Goal: Feedback & Contribution: Submit feedback/report problem

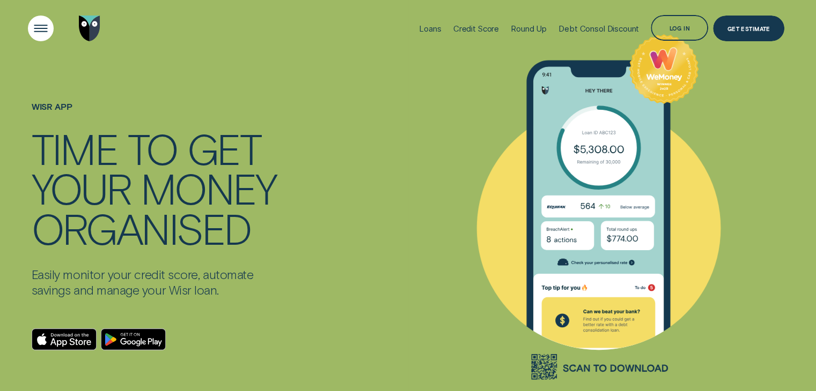
click at [43, 29] on div "Open Menu" at bounding box center [41, 28] width 36 height 36
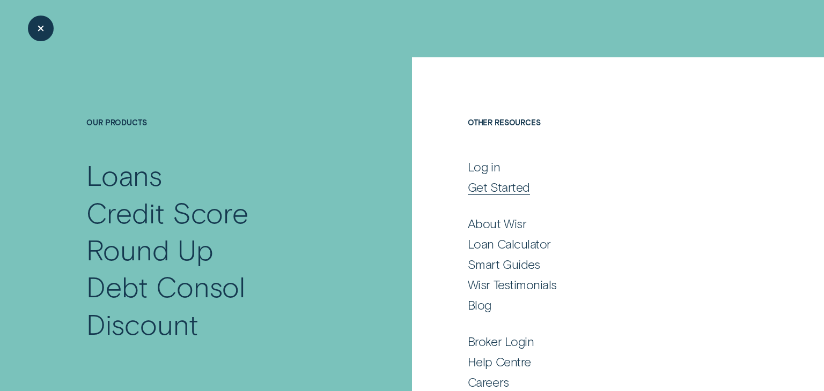
click at [492, 189] on div "Get Started" at bounding box center [499, 188] width 62 height 16
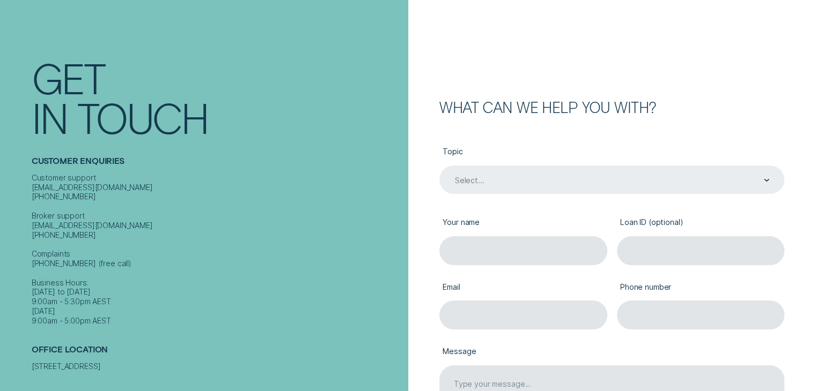
scroll to position [54, 0]
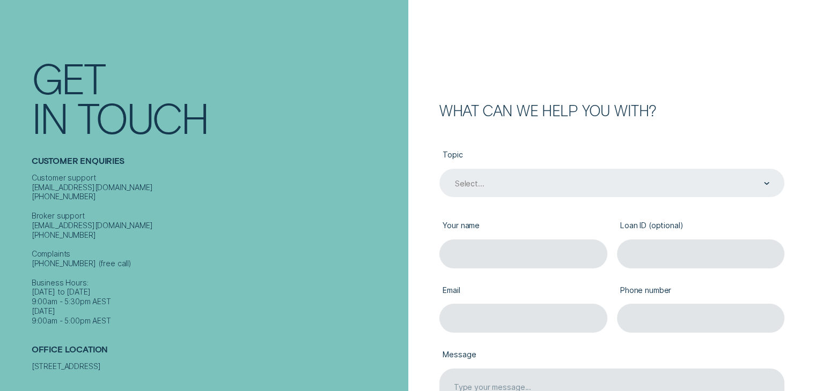
click at [513, 179] on div "Select..." at bounding box center [611, 184] width 315 height 11
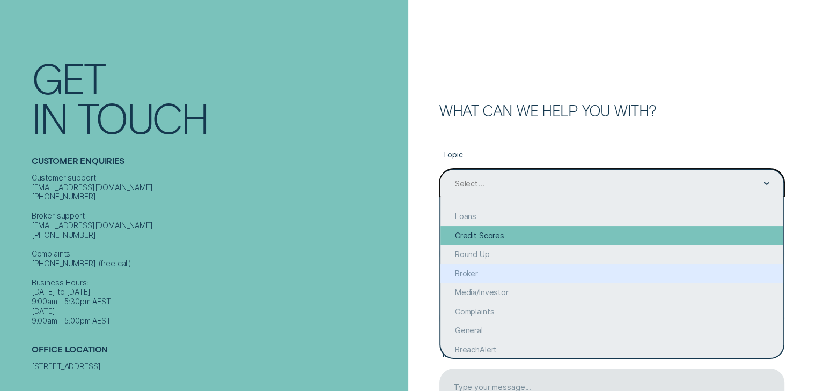
scroll to position [34, 0]
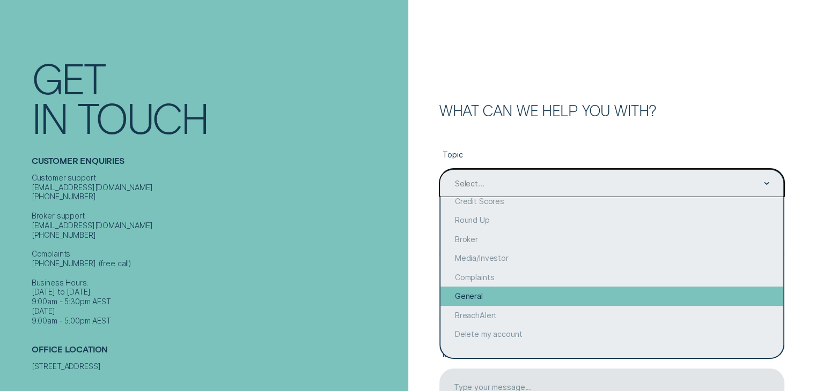
click at [493, 294] on div "General" at bounding box center [611, 296] width 343 height 19
type input "General"
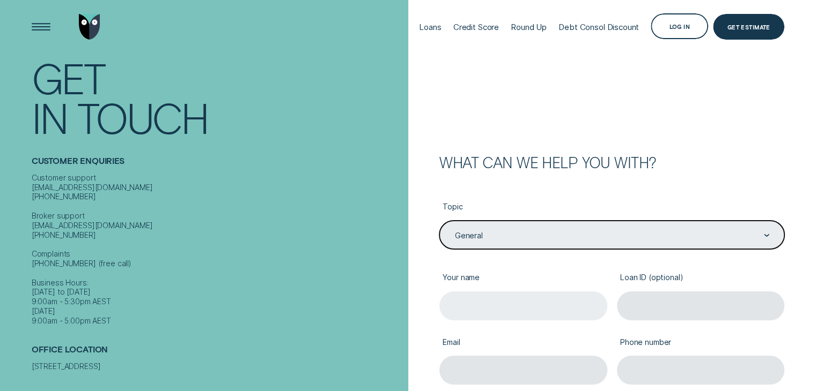
scroll to position [0, 0]
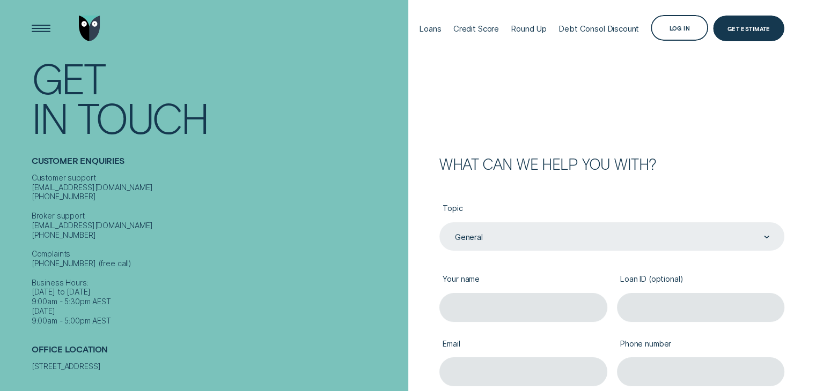
drag, startPoint x: 558, startPoint y: 1, endPoint x: 327, endPoint y: 33, distance: 232.7
click at [327, 33] on div "Loans Credit Score Round Up Debt Consol Discount Log in Log in Customer Dashboa…" at bounding box center [408, 28] width 753 height 57
click at [544, 236] on div "Select..." at bounding box center [611, 237] width 345 height 28
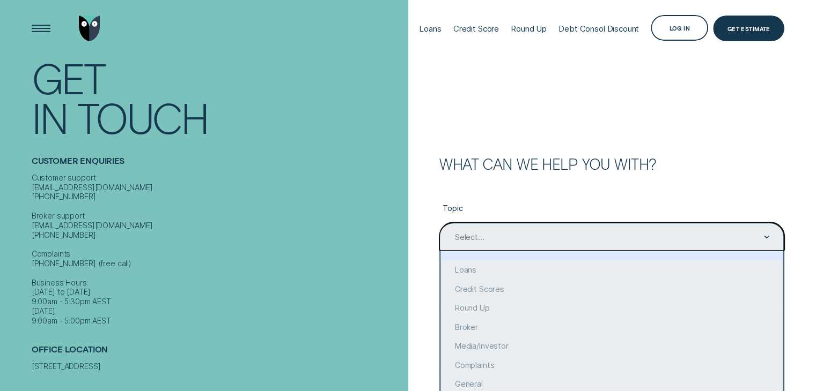
scroll to position [26, 0]
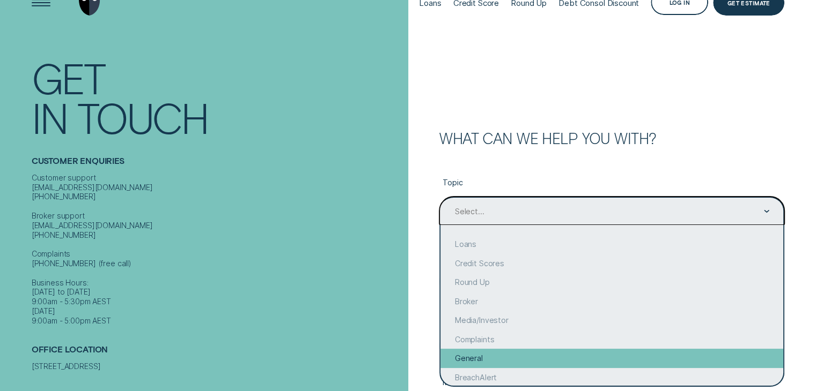
click at [478, 358] on div "General" at bounding box center [611, 358] width 343 height 19
type input "General"
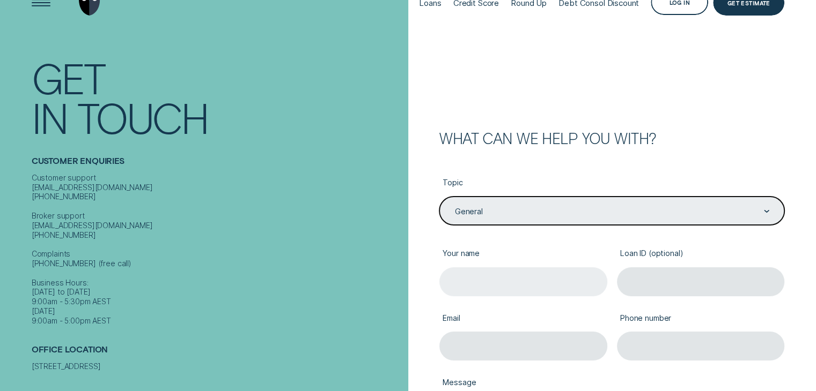
click at [476, 281] on input "Your name" at bounding box center [523, 282] width 168 height 28
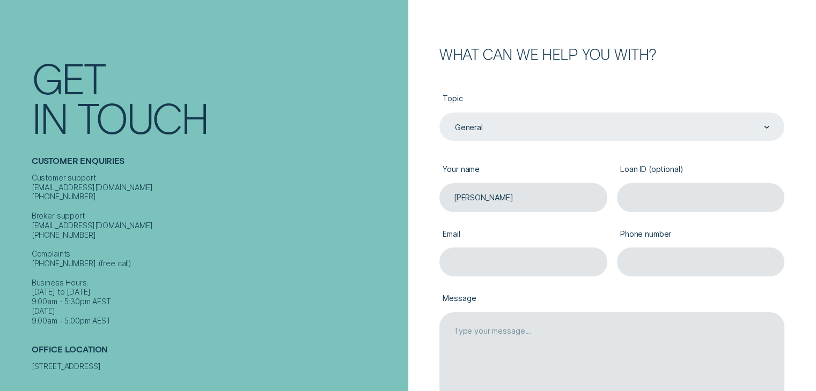
scroll to position [133, 0]
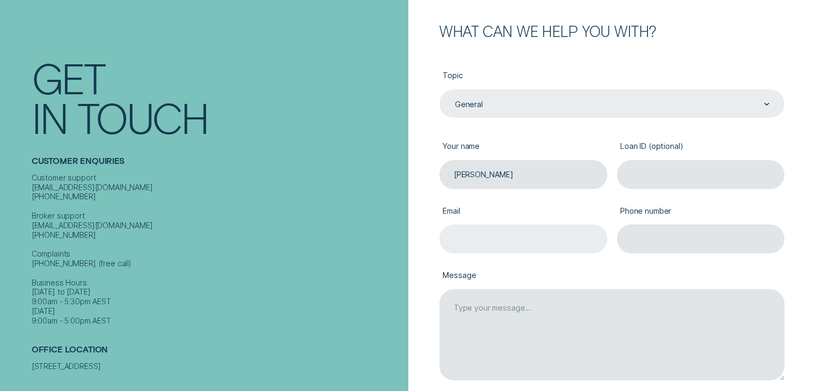
type input "Michael Anderson"
click at [511, 236] on input "Email" at bounding box center [523, 239] width 168 height 28
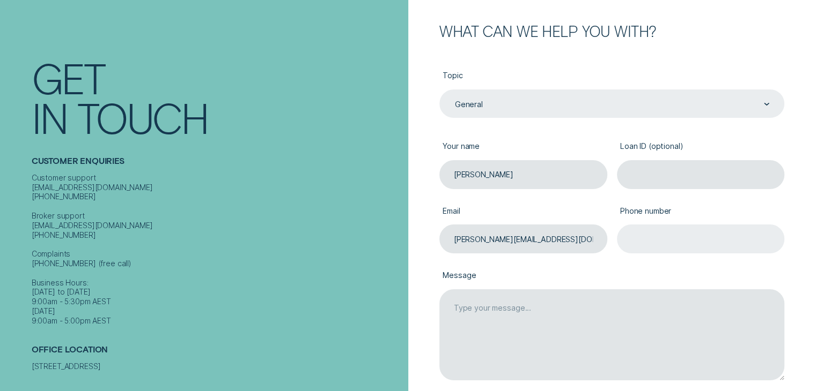
type input "michael.anderson87@hotmail.com"
click at [654, 241] on input "Phone number" at bounding box center [701, 239] width 168 height 28
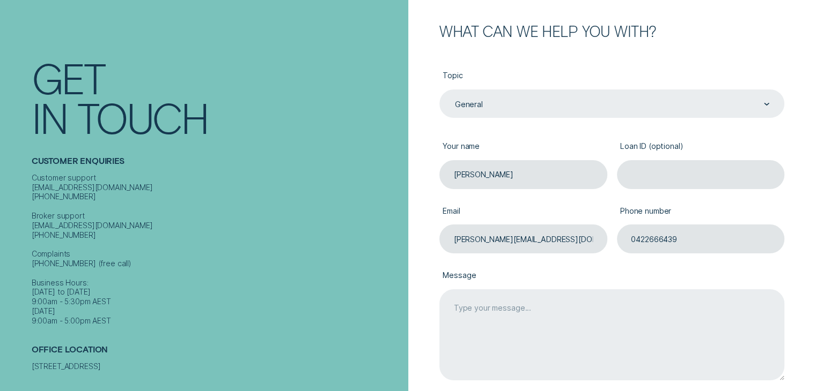
type input "0422666439"
click at [524, 319] on textarea "Message" at bounding box center [611, 336] width 345 height 92
click at [524, 319] on textarea "Hi Team. Just trying to set up my new account. for some reason the password was" at bounding box center [611, 336] width 345 height 92
click at [589, 319] on textarea "Hi Team. Just trying to set up working properly. my new account. for some reaso…" at bounding box center [611, 336] width 345 height 92
click at [591, 317] on textarea "Hi Team. Just trying to set up my new account. for some reason the password was" at bounding box center [611, 336] width 345 height 92
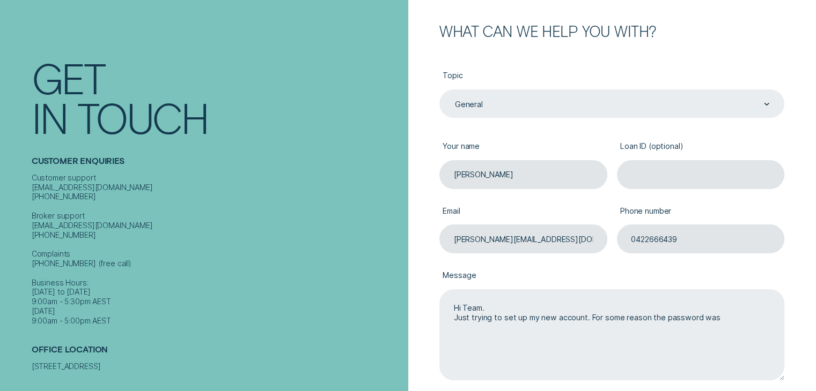
click at [718, 320] on textarea "Hi Team. Just trying to set up my new account. For some reason the password was" at bounding box center [611, 336] width 345 height 92
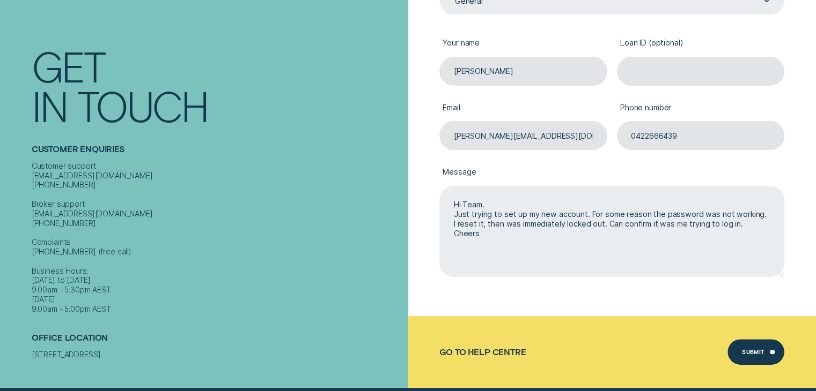
scroll to position [294, 0]
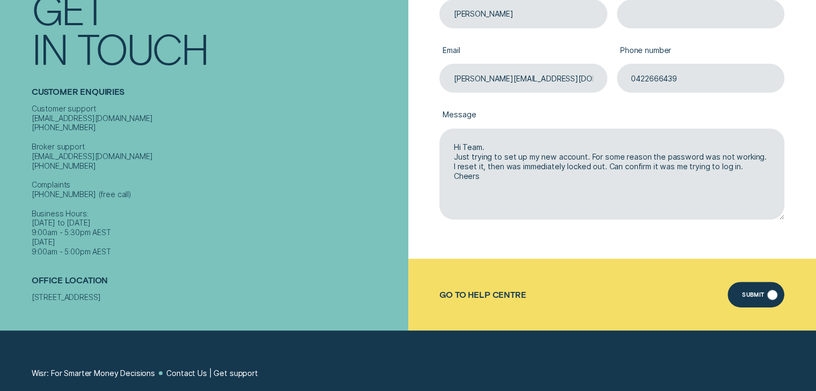
type textarea "Hi Team. Just trying to set up my new account. For some reason the password was…"
click at [750, 289] on div "Submit" at bounding box center [755, 295] width 57 height 26
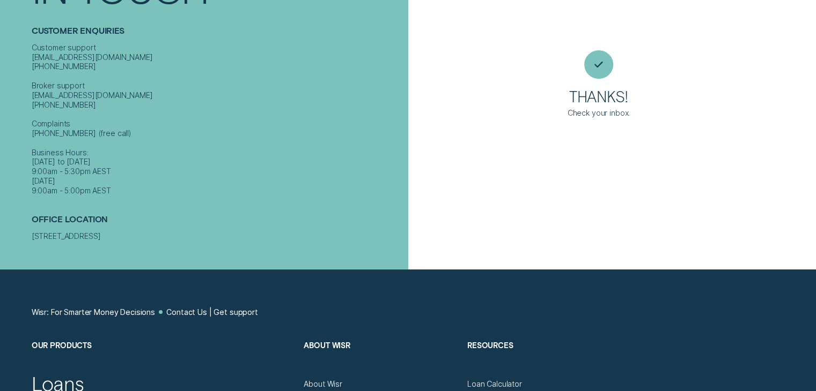
scroll to position [9, 0]
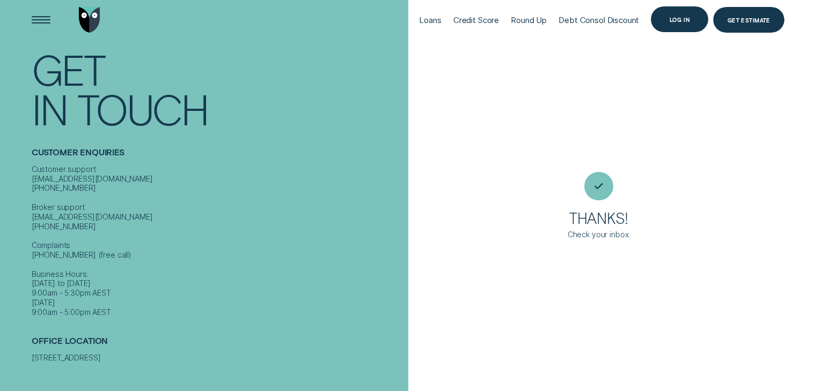
click at [677, 18] on div "Log in" at bounding box center [679, 19] width 21 height 5
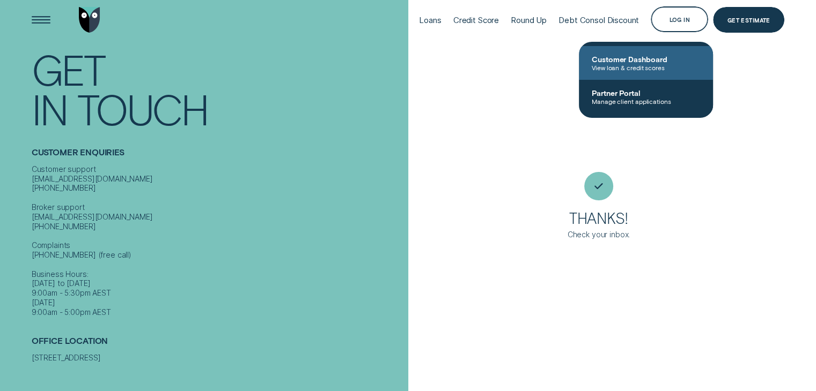
click at [657, 60] on span "Customer Dashboard" at bounding box center [645, 59] width 108 height 9
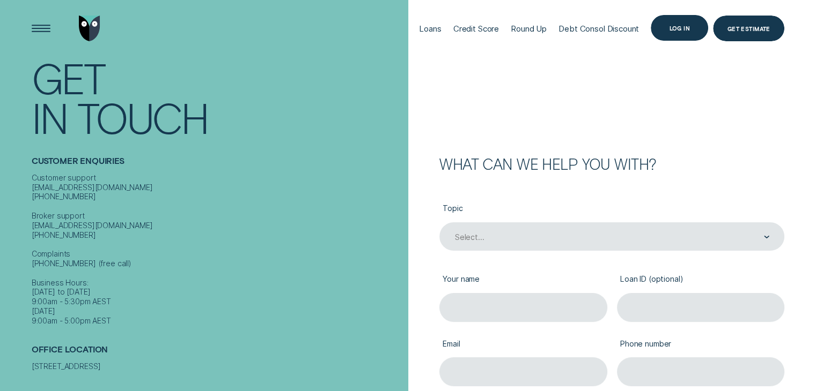
click at [669, 30] on div "Log in" at bounding box center [679, 28] width 21 height 5
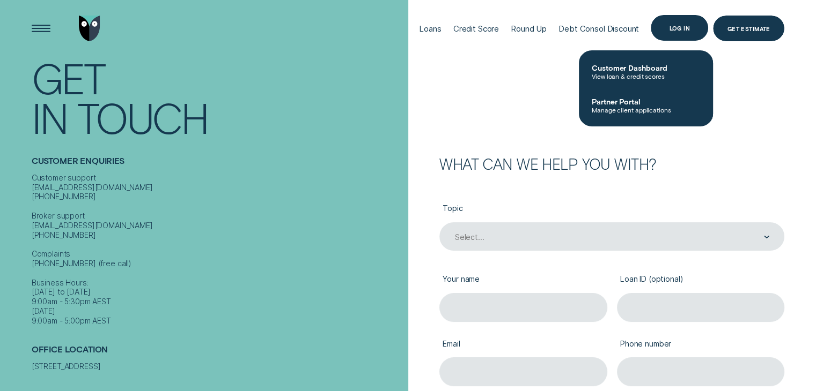
click at [671, 26] on div "Log in" at bounding box center [679, 28] width 21 height 5
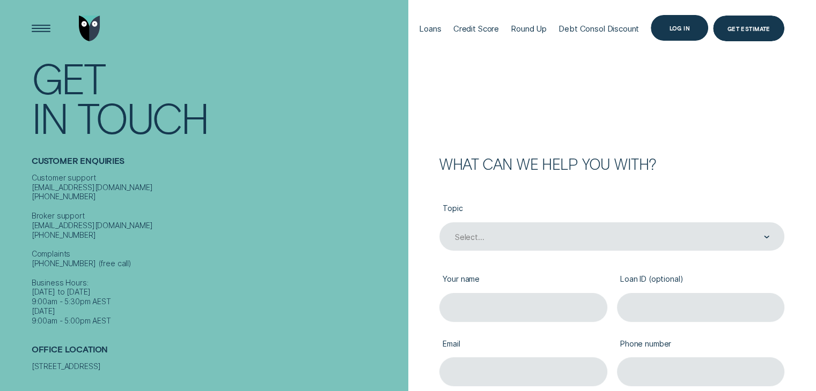
click at [684, 27] on div "Log in" at bounding box center [679, 28] width 21 height 5
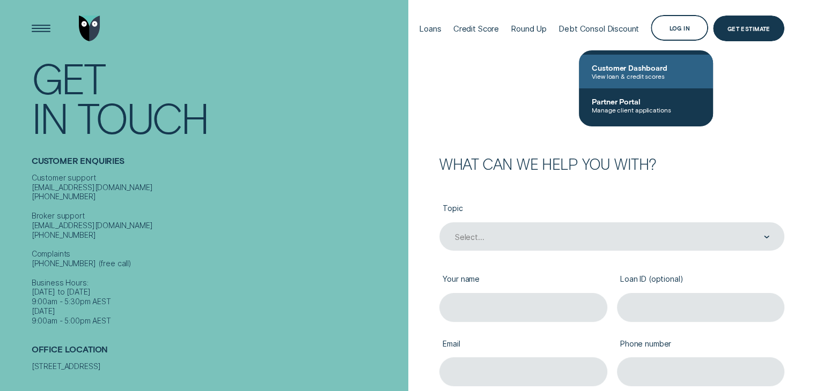
click at [663, 69] on span "Customer Dashboard" at bounding box center [645, 67] width 108 height 9
